Goal: Task Accomplishment & Management: Manage account settings

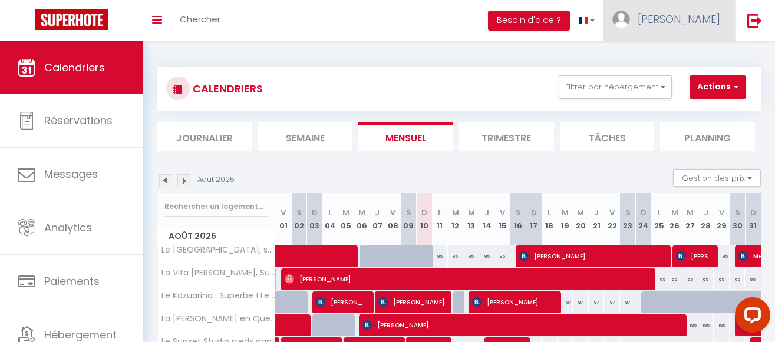
click at [700, 19] on span "[PERSON_NAME]" at bounding box center [679, 19] width 83 height 15
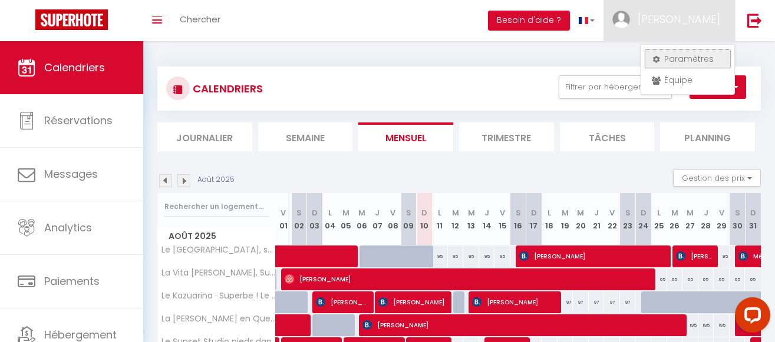
click at [694, 55] on link "Paramètres" at bounding box center [687, 59] width 87 height 20
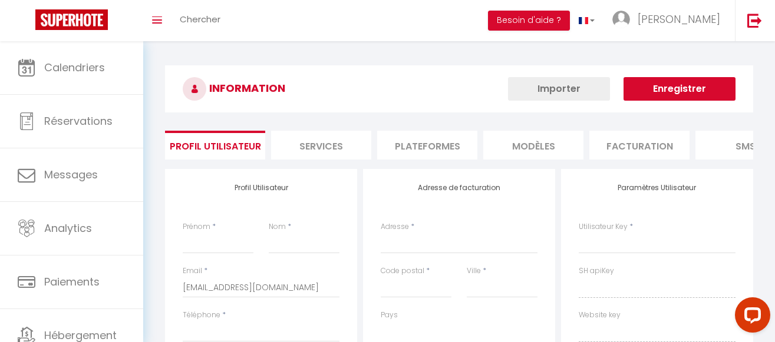
type input "[PERSON_NAME]"
type input "PELLEGRINI"
type input "0692866516"
type input "[STREET_ADDRESS][PERSON_NAME]"
type input "97411"
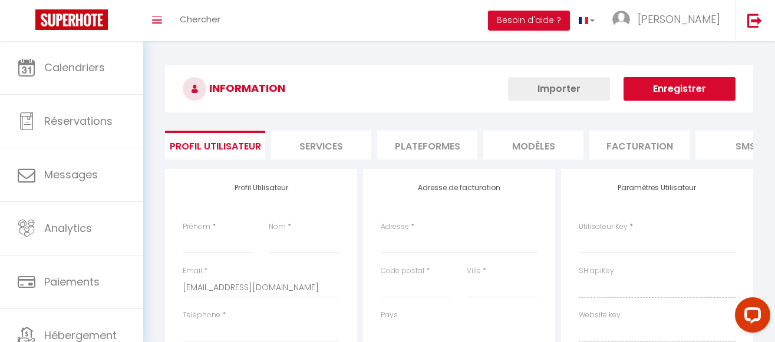
type input "Bois de Nèfles [GEOGRAPHIC_DATA]"
type input "SrNL7WPhnuxG1dlbhhuR87SQS"
type input "ZjjYNnGnPmZFfpt1YbsoftGIa"
type input "[URL][DOMAIN_NAME]"
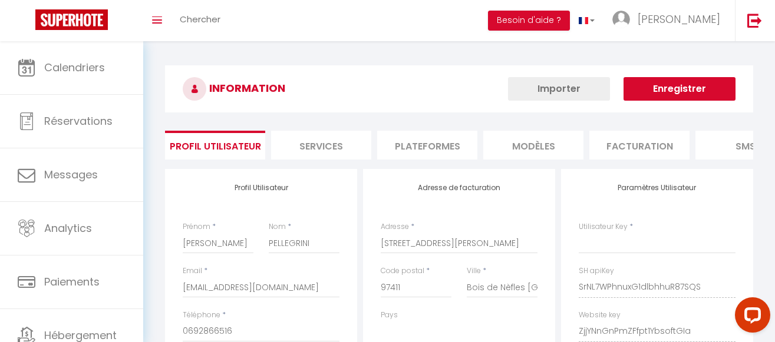
type input "SrNL7WPhnuxG1dlbhhuR87SQS"
type input "ZjjYNnGnPmZFfpt1YbsoftGIa"
type input "[URL][DOMAIN_NAME]"
select select "177"
select select "28"
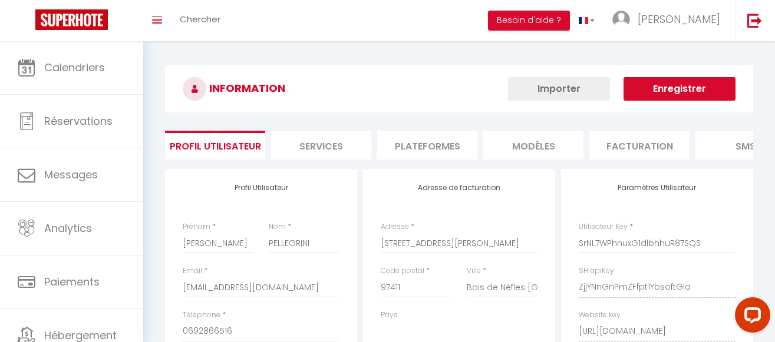
select select "fr"
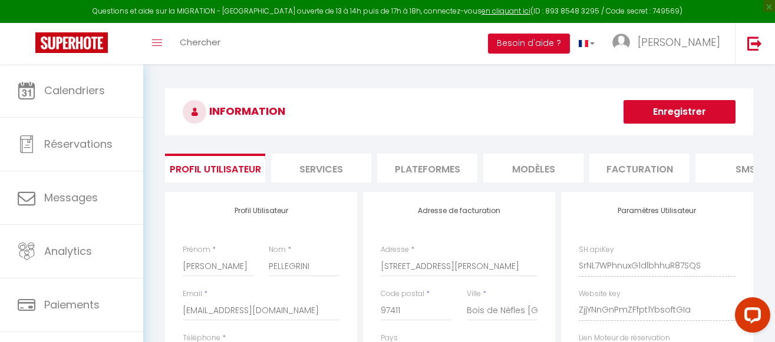
click at [426, 165] on li "Plateformes" at bounding box center [427, 168] width 100 height 29
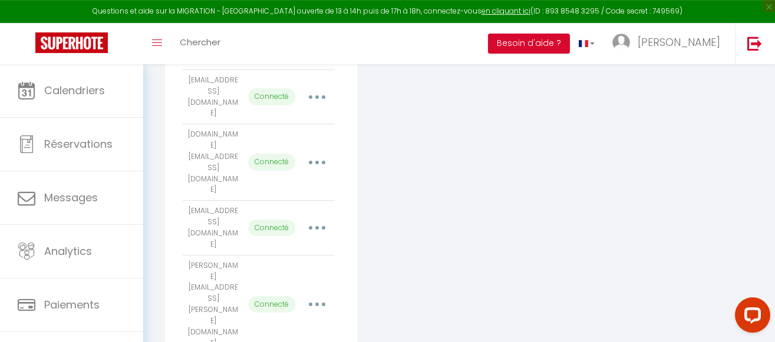
scroll to position [282, 0]
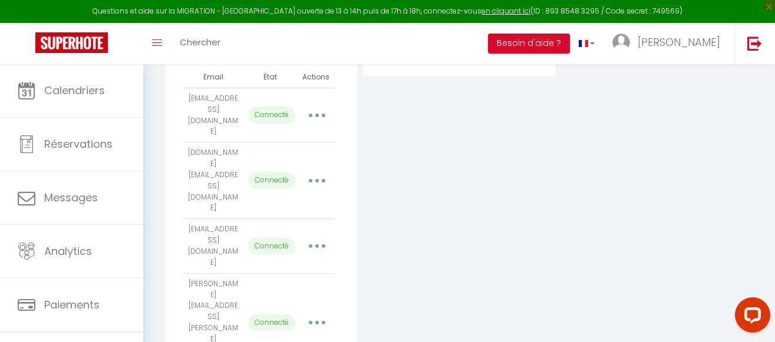
click at [321, 235] on button "button" at bounding box center [317, 246] width 31 height 22
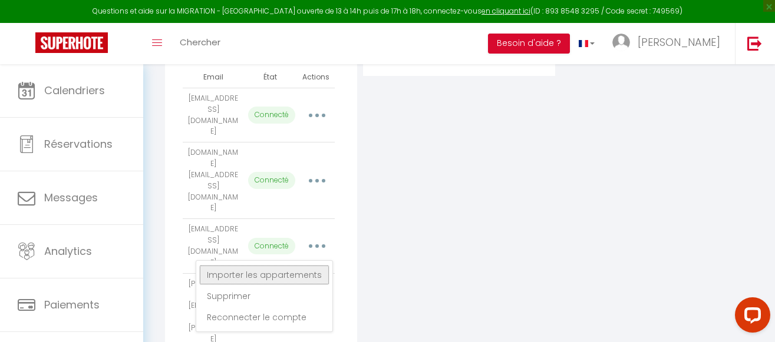
click at [308, 265] on link "Importer les appartements" at bounding box center [264, 275] width 130 height 20
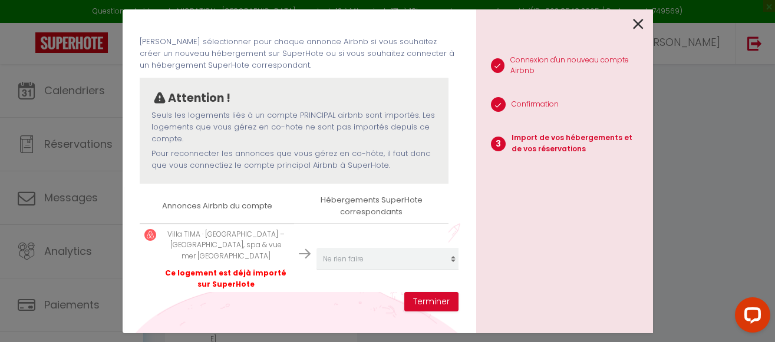
scroll to position [46, 0]
click at [200, 235] on p "Villa TIMA · Villa TIMA – Piscine, spa & vue mer La Réunion" at bounding box center [225, 246] width 127 height 34
drag, startPoint x: 159, startPoint y: 232, endPoint x: 285, endPoint y: 250, distance: 126.8
click at [285, 249] on td "Villa TIMA · Villa TIMA – Piscine, spa & vue mer La Réunion Ce logement est déj…" at bounding box center [217, 258] width 154 height 71
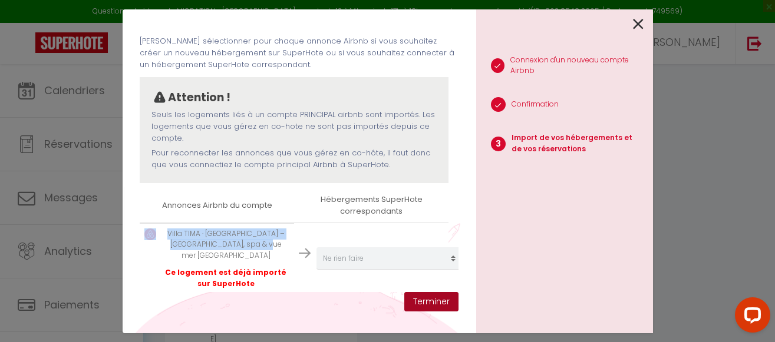
click at [435, 297] on button "Terminer" at bounding box center [431, 302] width 54 height 20
select select
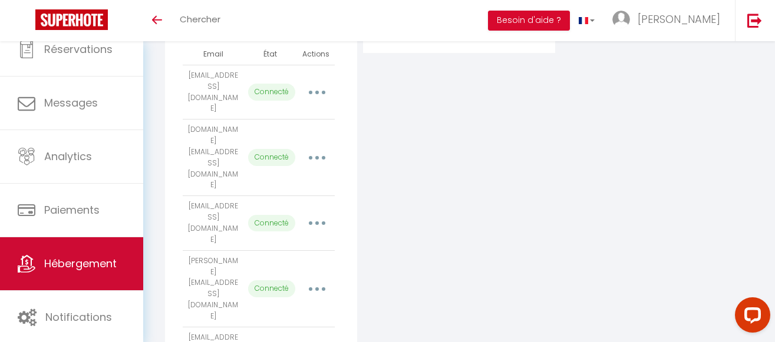
click at [72, 263] on span "Hébergement" at bounding box center [80, 263] width 72 height 15
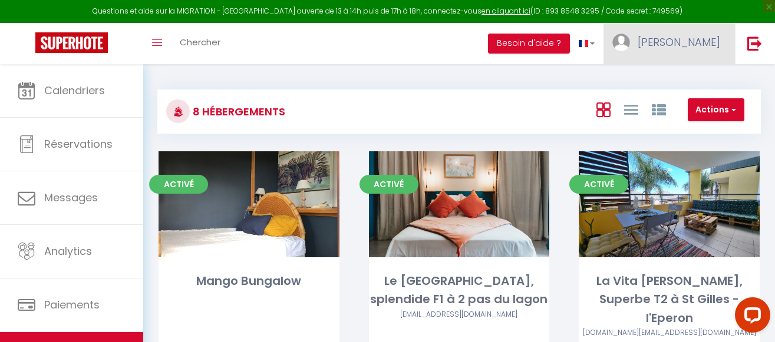
click at [698, 39] on span "[PERSON_NAME]" at bounding box center [679, 42] width 83 height 15
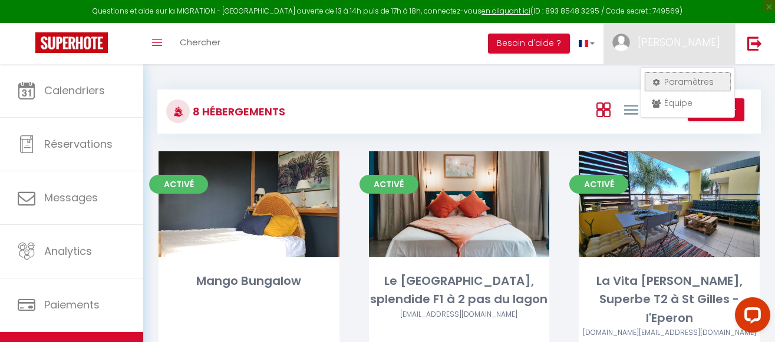
click at [688, 80] on link "Paramètres" at bounding box center [687, 82] width 87 height 20
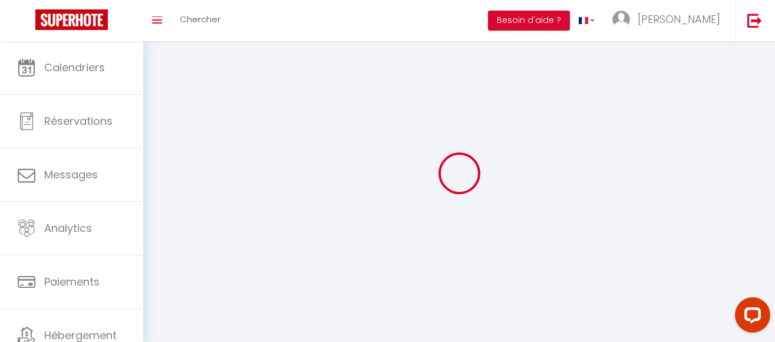
select select
type input "[PERSON_NAME]"
type input "PELLEGRINI"
type input "0692866516"
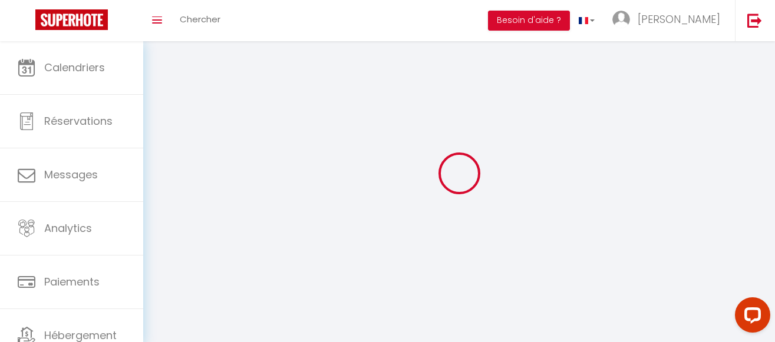
type input "[STREET_ADDRESS][PERSON_NAME]"
type input "97411"
type input "Bois de Nèfles [GEOGRAPHIC_DATA]"
type input "SrNL7WPhnuxG1dlbhhuR87SQS"
type input "ZjjYNnGnPmZFfpt1YbsoftGIa"
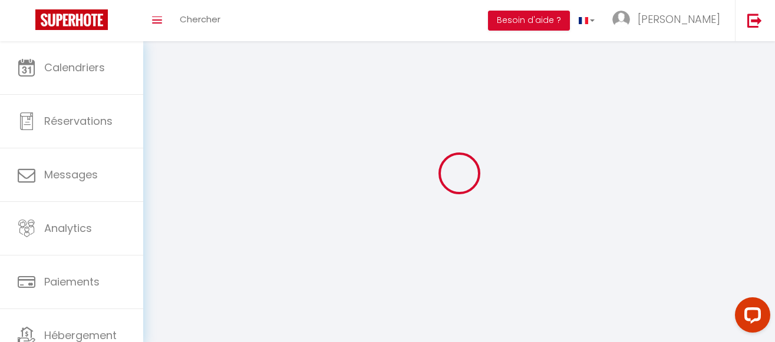
type input "[URL][DOMAIN_NAME]"
select select "177"
select select "28"
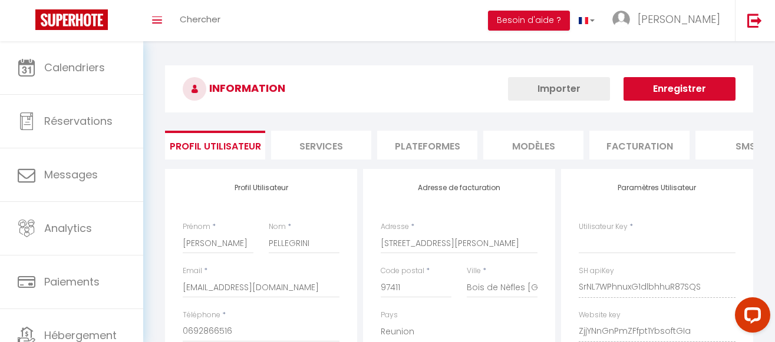
type input "SrNL7WPhnuxG1dlbhhuR87SQS"
type input "ZjjYNnGnPmZFfpt1YbsoftGIa"
type input "[URL][DOMAIN_NAME]"
select select "fr"
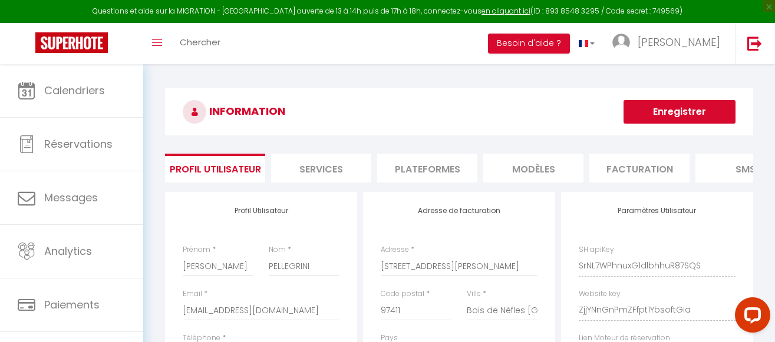
click at [424, 173] on li "Plateformes" at bounding box center [427, 168] width 100 height 29
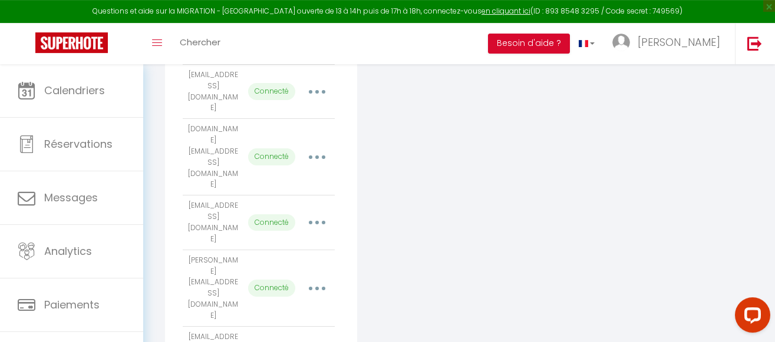
scroll to position [282, 0]
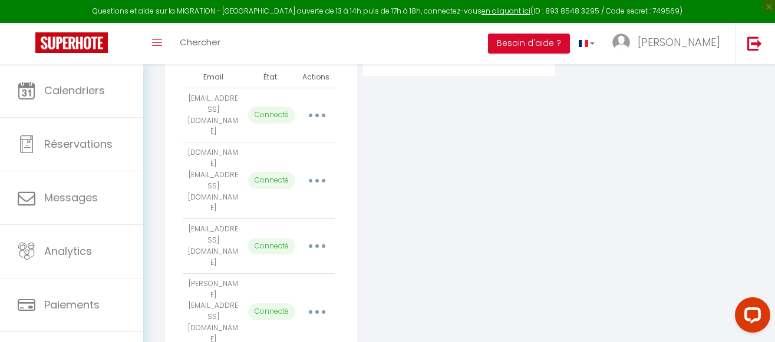
click at [324, 235] on button "button" at bounding box center [317, 246] width 31 height 22
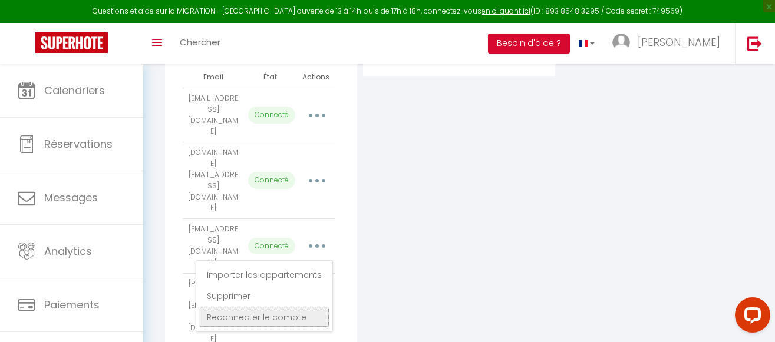
click at [299, 308] on link "Reconnecter le compte" at bounding box center [264, 318] width 130 height 20
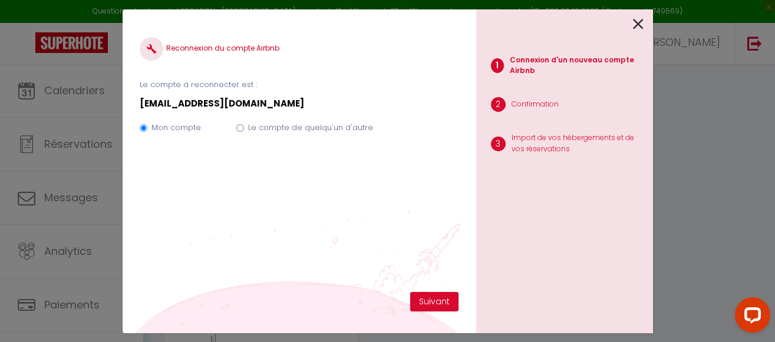
click at [239, 130] on input "Le compte de quelqu'un d'autre" at bounding box center [240, 128] width 8 height 8
radio input "true"
radio input "false"
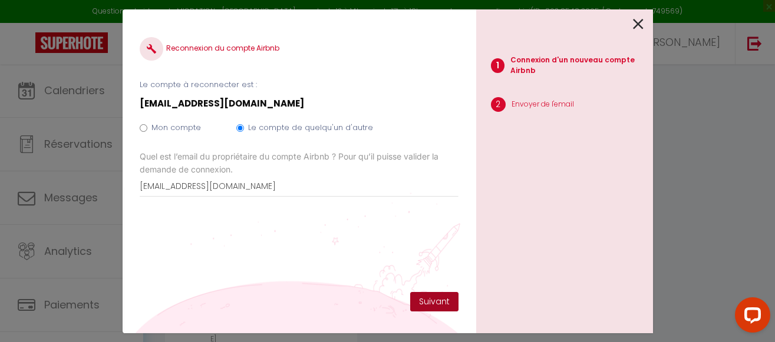
click at [425, 301] on button "Suivant" at bounding box center [434, 302] width 48 height 20
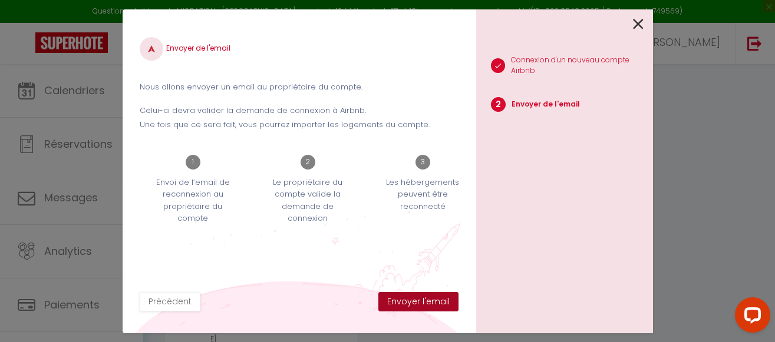
click at [428, 304] on button "Envoyer l'email" at bounding box center [418, 302] width 80 height 20
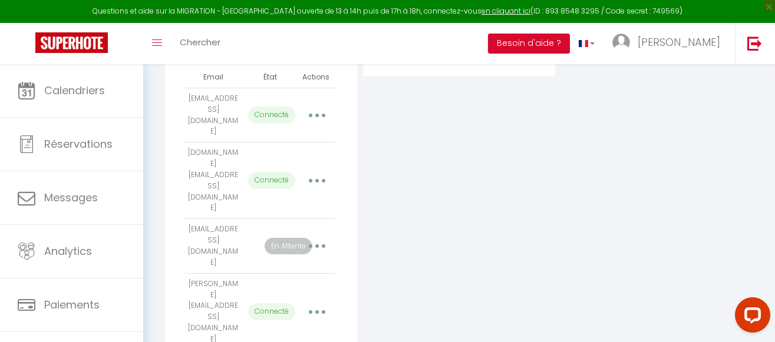
click at [320, 235] on button "button" at bounding box center [317, 246] width 31 height 22
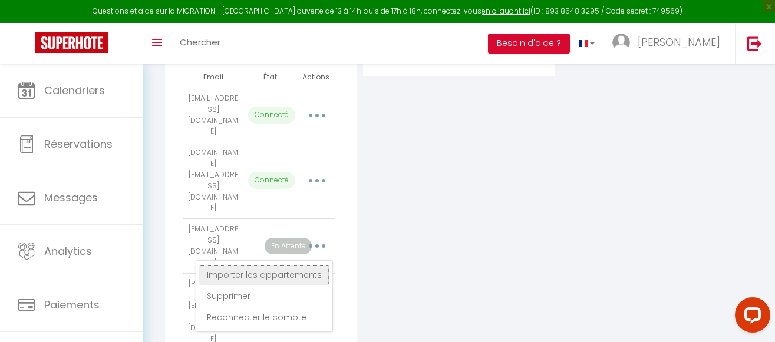
click at [308, 265] on link "Importer les appartements" at bounding box center [264, 275] width 130 height 20
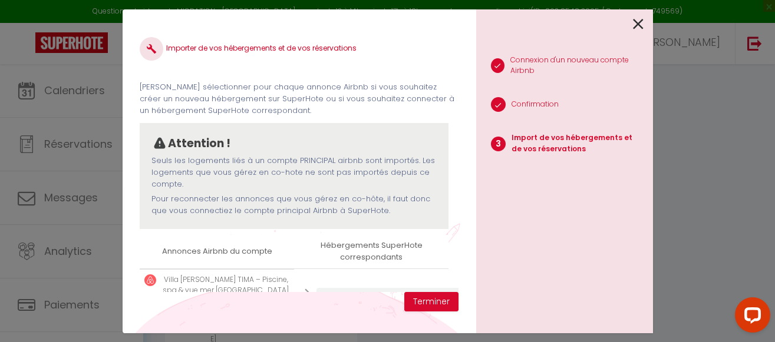
scroll to position [46, 0]
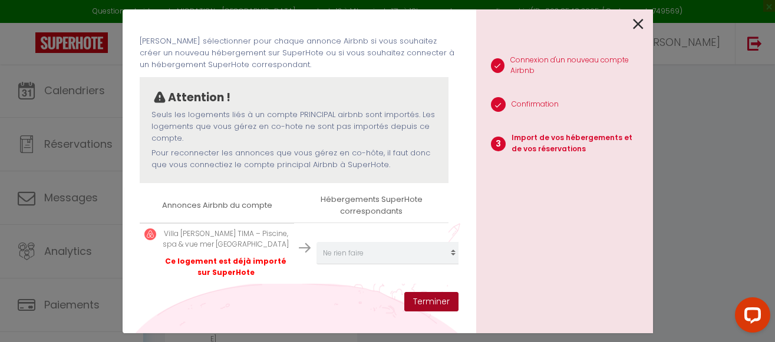
click at [433, 293] on button "Terminer" at bounding box center [431, 302] width 54 height 20
select select
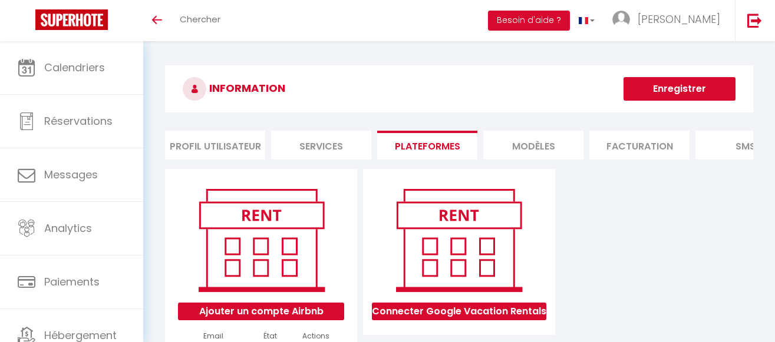
scroll to position [282, 0]
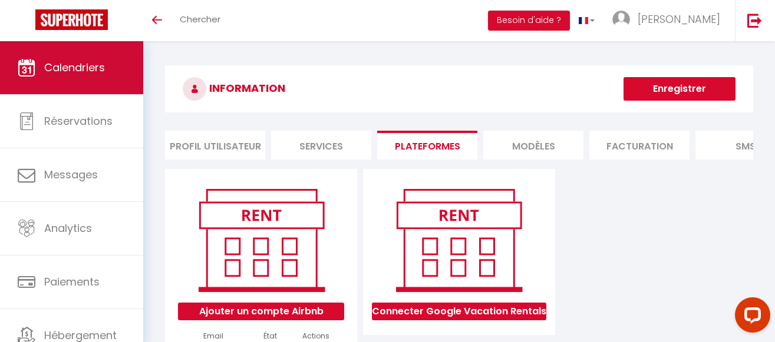
click at [92, 64] on span "Calendriers" at bounding box center [74, 67] width 61 height 15
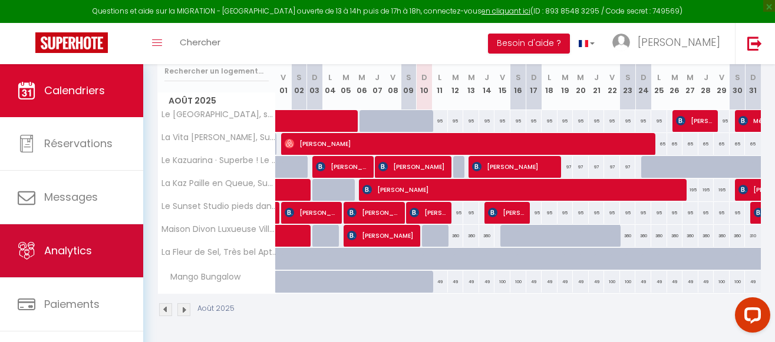
scroll to position [74, 0]
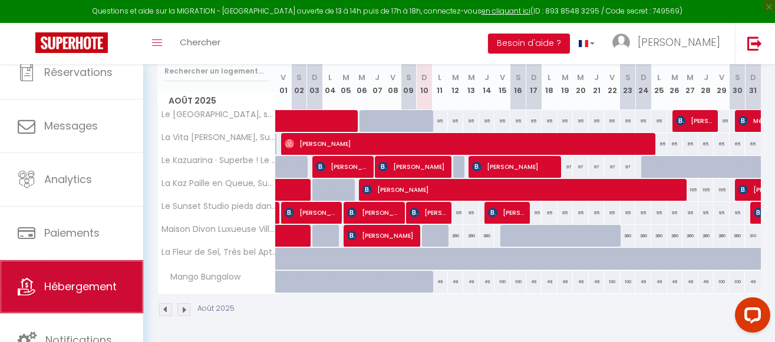
click at [83, 281] on span "Hébergement" at bounding box center [80, 286] width 72 height 15
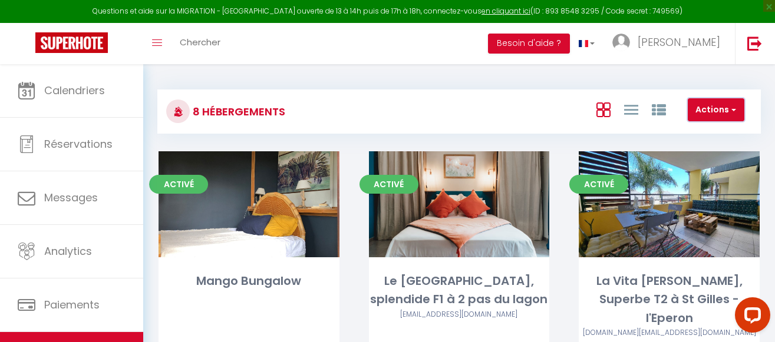
click at [733, 110] on span "button" at bounding box center [732, 110] width 7 height 12
click at [451, 107] on div "Actions Créer un Hébergement Nouveau groupe" at bounding box center [559, 111] width 401 height 27
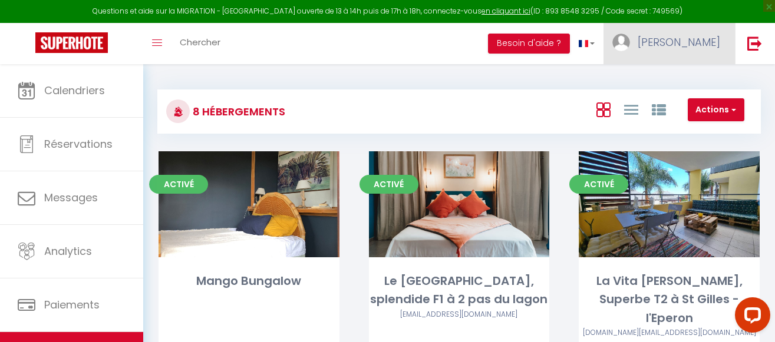
click at [697, 44] on span "[PERSON_NAME]" at bounding box center [679, 42] width 83 height 15
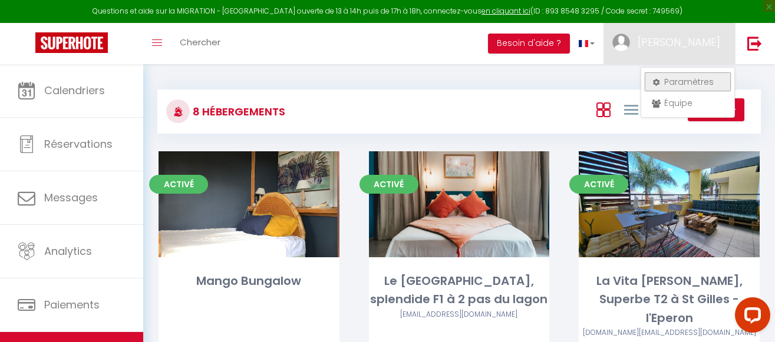
click at [707, 81] on link "Paramètres" at bounding box center [687, 82] width 87 height 20
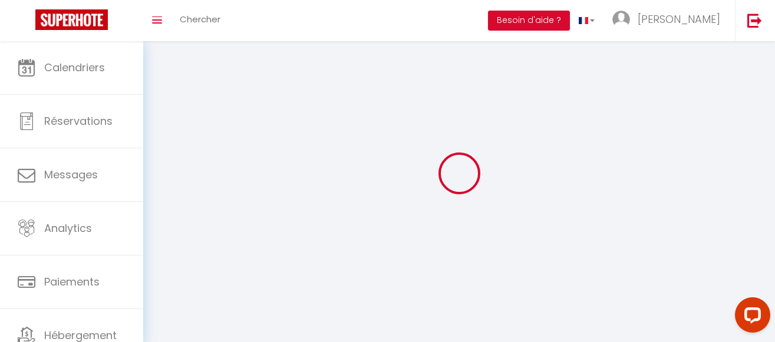
select select
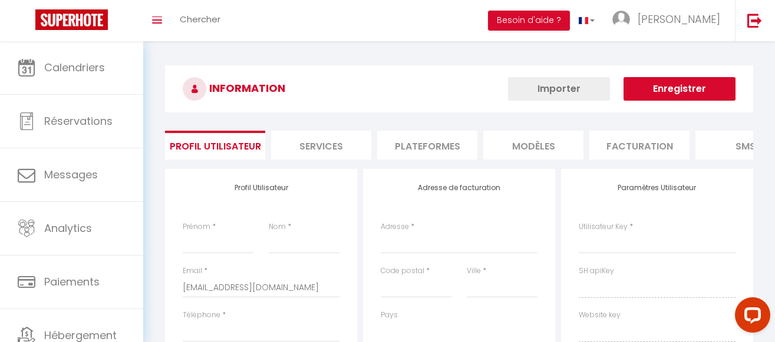
type input "[PERSON_NAME]"
type input "PELLEGRINI"
type input "0692866516"
type input "[STREET_ADDRESS][PERSON_NAME]"
type input "97411"
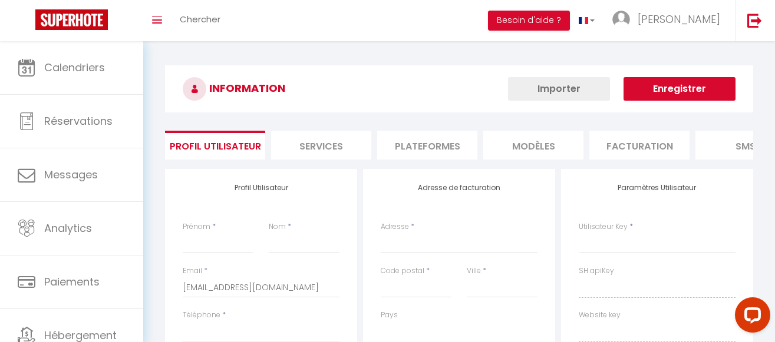
type input "Bois de Nèfles [GEOGRAPHIC_DATA][PERSON_NAME]"
type input "SrNL7WPhnuxG1dlbhhuR87SQS"
type input "ZjjYNnGnPmZFfpt1YbsoftGIa"
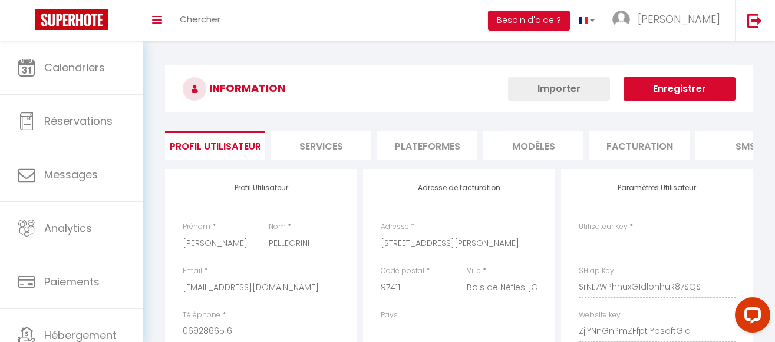
type input "SrNL7WPhnuxG1dlbhhuR87SQS"
type input "ZjjYNnGnPmZFfpt1YbsoftGIa"
type input "[URL][DOMAIN_NAME]"
select select "177"
select select "28"
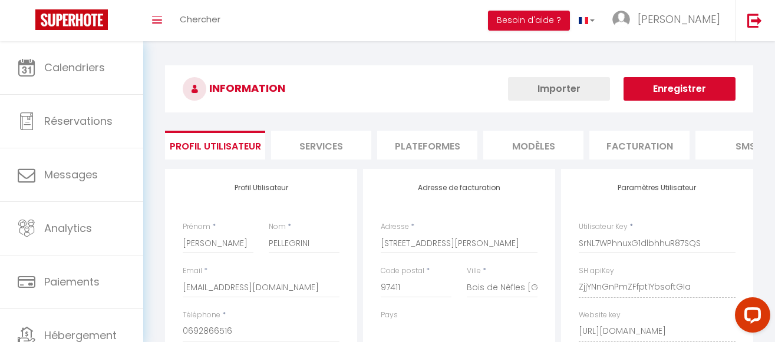
select select "fr"
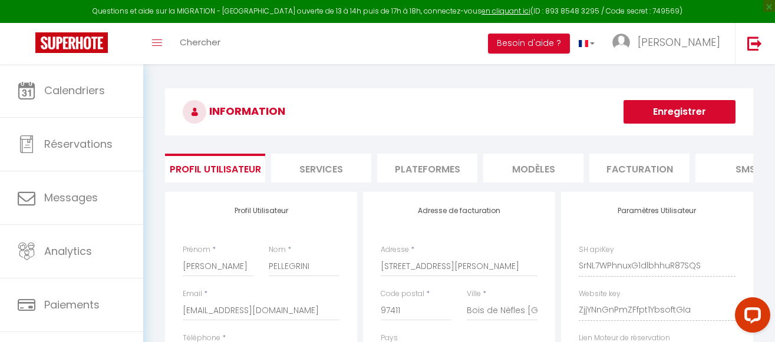
click at [445, 169] on li "Plateformes" at bounding box center [427, 168] width 100 height 29
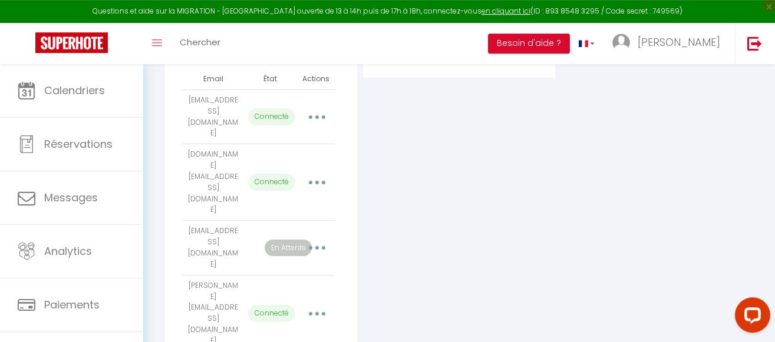
scroll to position [301, 0]
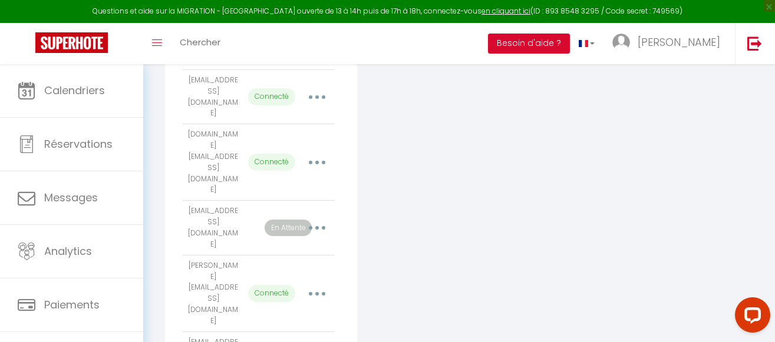
click at [316, 217] on button "button" at bounding box center [317, 228] width 31 height 22
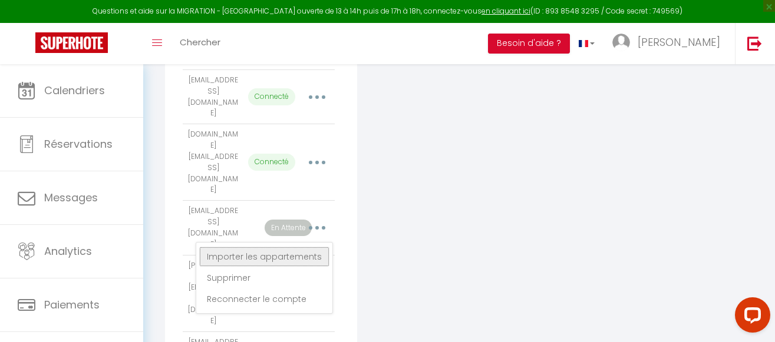
click at [299, 247] on link "Importer les appartements" at bounding box center [264, 257] width 130 height 20
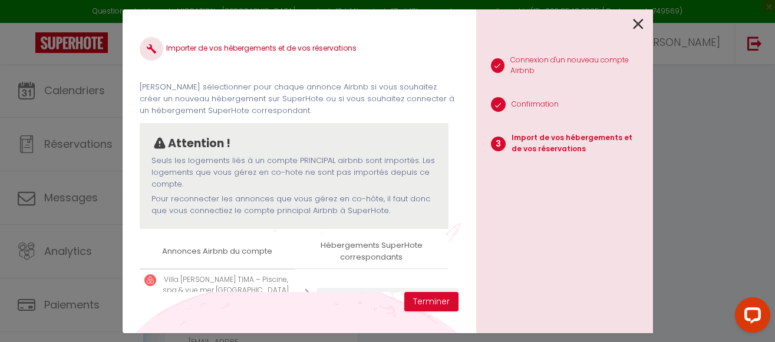
scroll to position [46, 0]
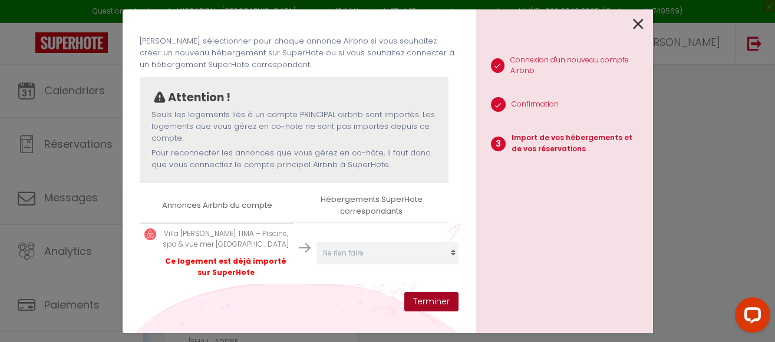
click at [432, 301] on button "Terminer" at bounding box center [431, 302] width 54 height 20
select select
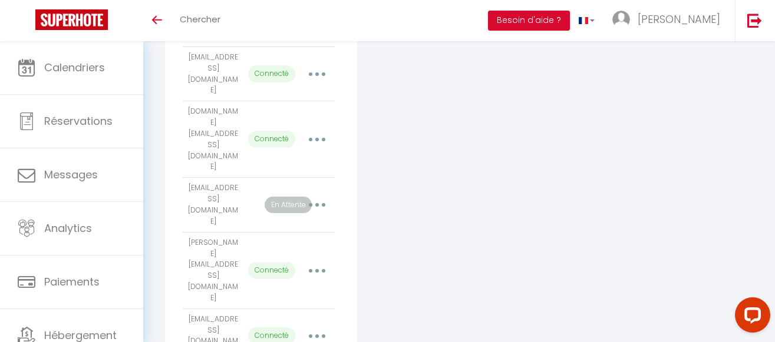
click at [578, 193] on div "Ajouter un compte Airbnb Email État Actions [EMAIL_ADDRESS][DOMAIN_NAME] Connec…" at bounding box center [459, 221] width 594 height 704
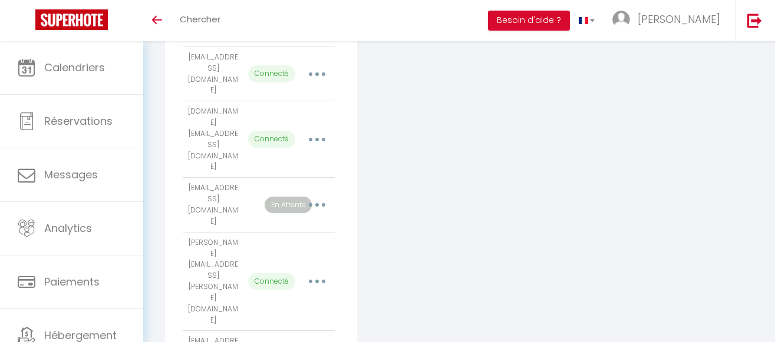
scroll to position [301, 0]
click at [318, 194] on button "button" at bounding box center [317, 205] width 31 height 22
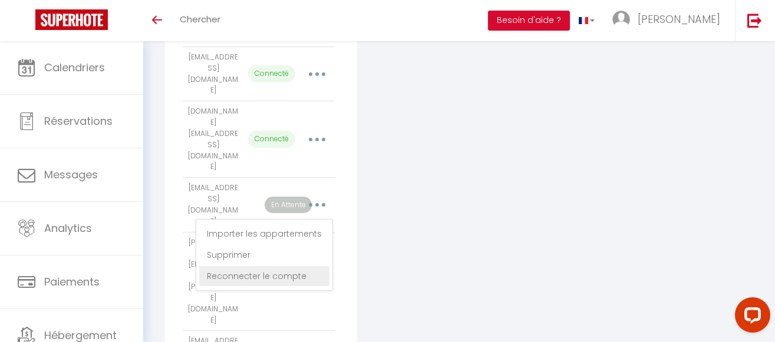
scroll to position [0, 0]
click at [292, 266] on link "Reconnecter le compte" at bounding box center [264, 276] width 130 height 20
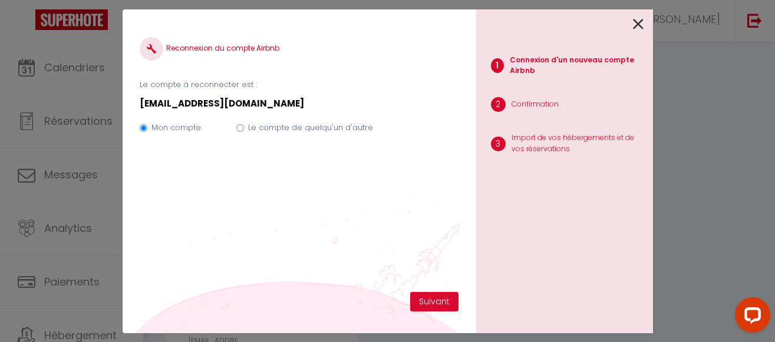
click at [239, 128] on input "Le compte de quelqu'un d'autre" at bounding box center [240, 128] width 8 height 8
radio input "true"
radio input "false"
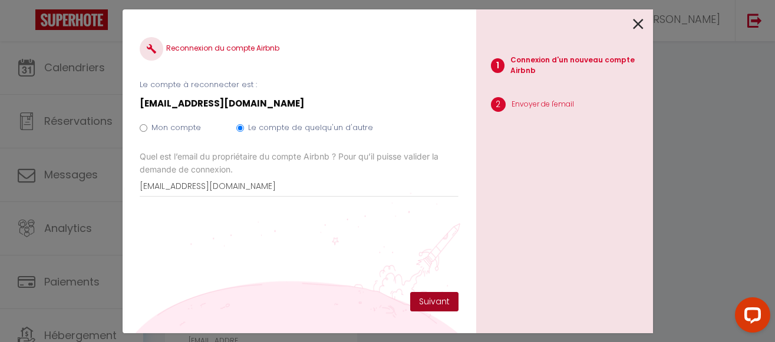
click at [432, 299] on button "Suivant" at bounding box center [434, 302] width 48 height 20
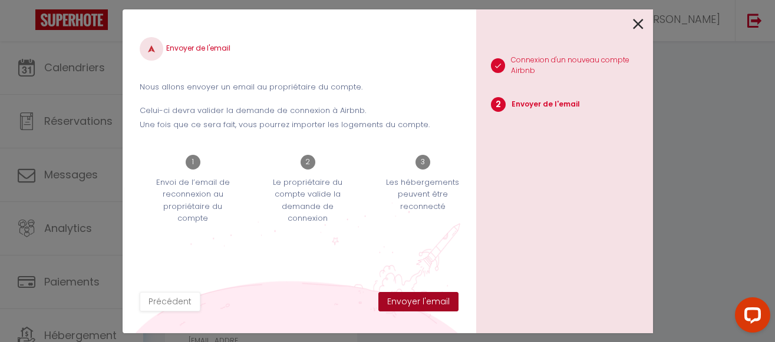
click at [432, 297] on button "Envoyer l'email" at bounding box center [418, 302] width 80 height 20
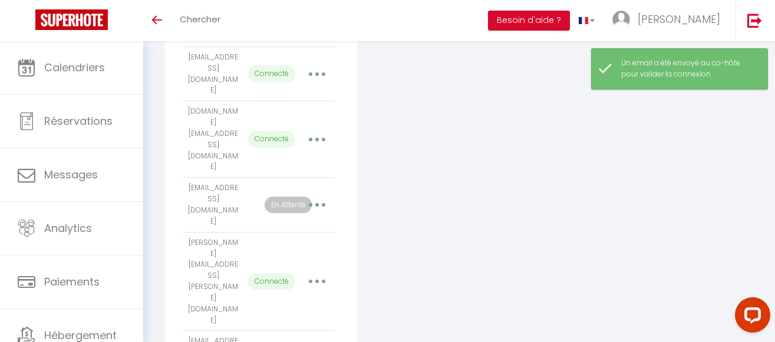
click at [619, 159] on div "Ajouter un compte Airbnb Email État Actions [EMAIL_ADDRESS][DOMAIN_NAME] Connec…" at bounding box center [459, 232] width 594 height 726
